Goal: Navigation & Orientation: Understand site structure

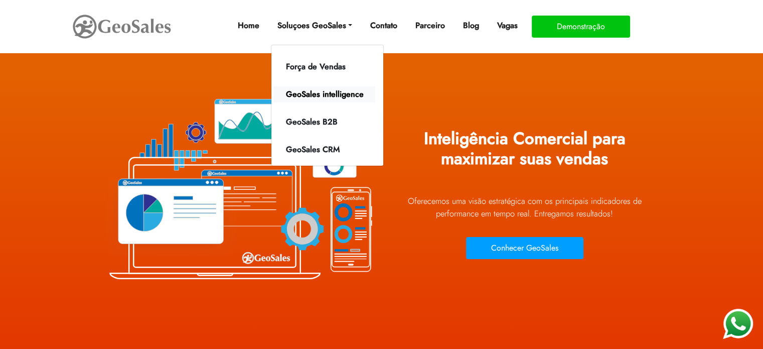
click at [326, 89] on link "GeoSales intelligence" at bounding box center [325, 94] width 102 height 16
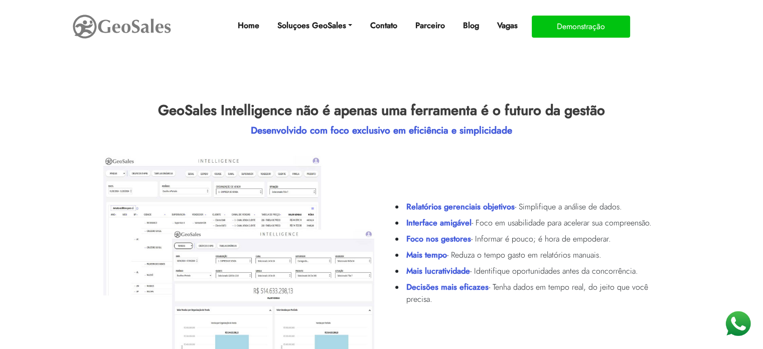
scroll to position [463, 0]
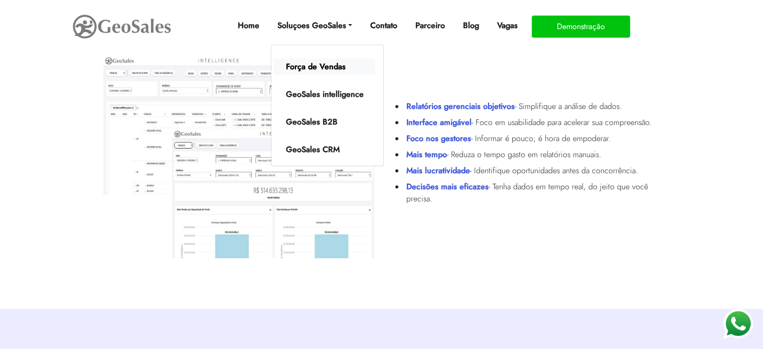
click at [333, 64] on link "Força de Vendas" at bounding box center [325, 67] width 102 height 16
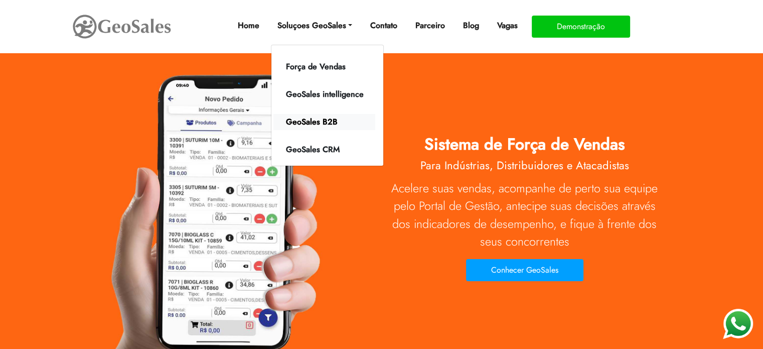
click at [325, 121] on link "GeoSales B2B" at bounding box center [325, 122] width 102 height 16
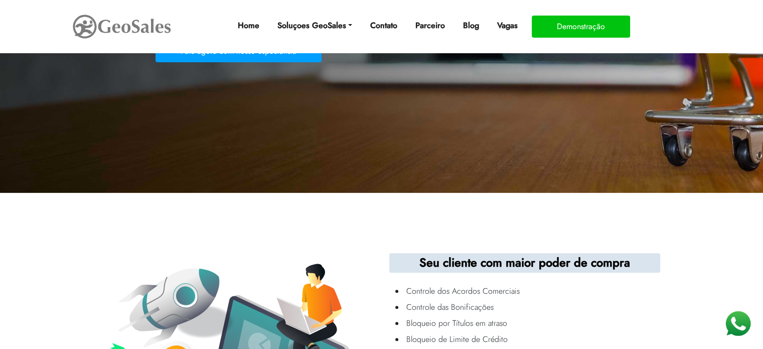
scroll to position [201, 0]
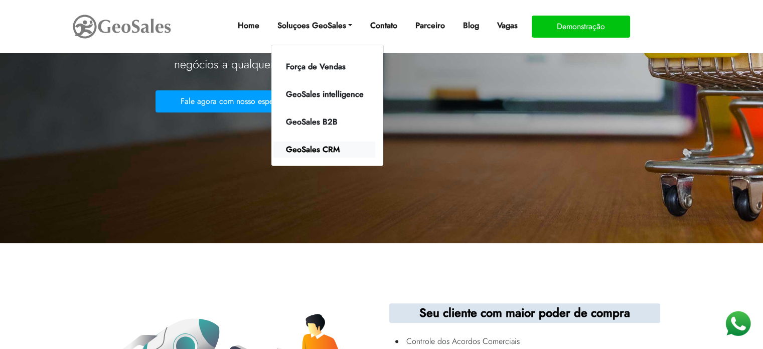
click at [323, 150] on link "GeoSales CRM" at bounding box center [325, 150] width 102 height 16
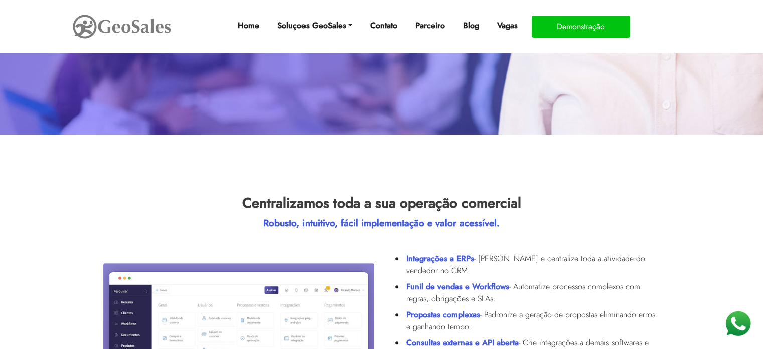
scroll to position [402, 0]
